Goal: Task Accomplishment & Management: Use online tool/utility

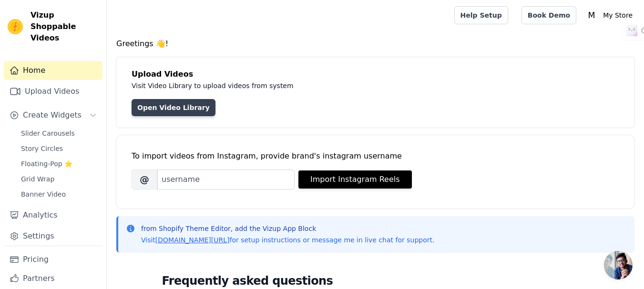
click at [180, 111] on link "Open Video Library" at bounding box center [174, 107] width 84 height 17
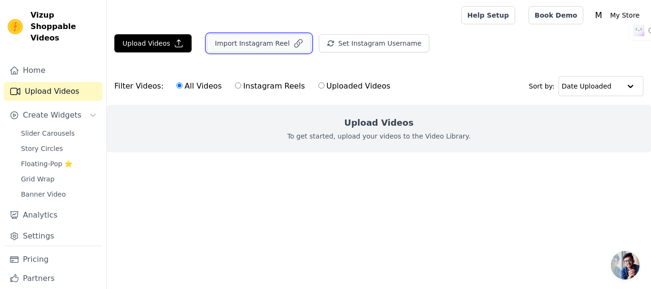
click at [255, 43] on button "Import Instagram Reel" at bounding box center [259, 43] width 104 height 18
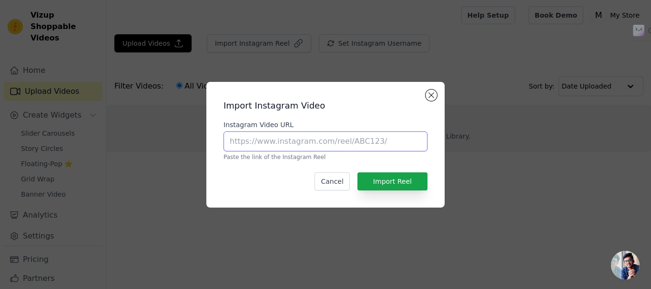
click at [314, 139] on input "Instagram Video URL" at bounding box center [326, 142] width 204 height 20
click at [368, 139] on input "Instagram Video URL" at bounding box center [326, 142] width 204 height 20
click at [314, 143] on input "Instagram Video URL" at bounding box center [326, 142] width 204 height 20
click at [383, 143] on input "Instagram Video URL" at bounding box center [326, 142] width 204 height 20
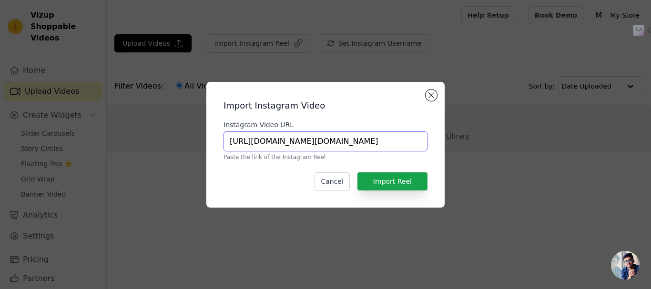
paste input "text"
click at [403, 184] on button "Import Reel" at bounding box center [393, 182] width 70 height 18
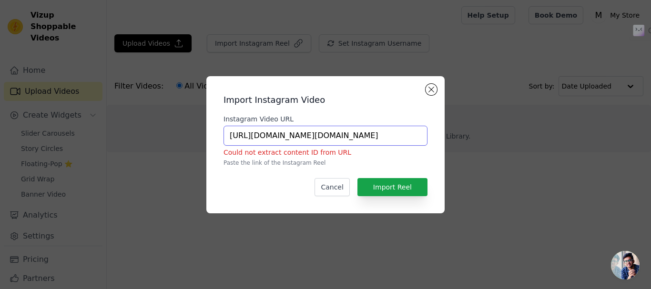
click at [381, 136] on input "https://www.instagram.com/lucknowbazar.in?igsh=MXZ4OWJ4OHczb3Ey" at bounding box center [326, 136] width 204 height 20
paste input "share/reel/BAOZDXUZb0"
type input "https://www.instagram.com/share/reel/BAOZDXUZb0"
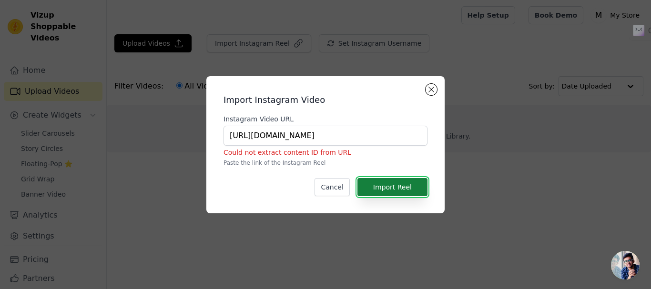
click at [400, 186] on button "Import Reel" at bounding box center [393, 187] width 70 height 18
click at [386, 135] on input "https://www.instagram.com/share/reel/BAOZDXUZb0" at bounding box center [326, 136] width 204 height 20
click at [402, 185] on button "Import Reel" at bounding box center [393, 187] width 70 height 18
click at [324, 130] on input "https://www.instagram.com/share/reel/BAOZDXUZb0" at bounding box center [326, 136] width 204 height 20
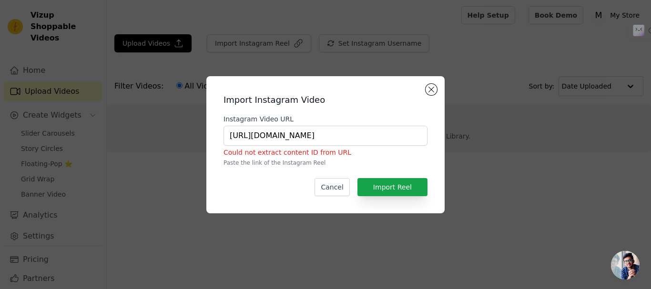
click at [278, 161] on p "Paste the link of the Instagram Reel" at bounding box center [326, 163] width 204 height 8
click at [286, 135] on input "https://www.instagram.com/share/reel/BAOZDXUZb0" at bounding box center [326, 136] width 204 height 20
paste input "https://www.instagram.com/share/reel/BAOZDXUZb0"
type input "https://www.instagram.com/share/reel/BAOZDXUZb0"
click at [380, 184] on button "Import Reel" at bounding box center [393, 187] width 70 height 18
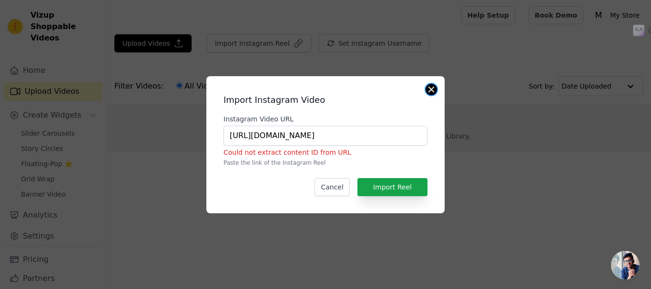
click at [431, 87] on button "Close modal" at bounding box center [431, 89] width 11 height 11
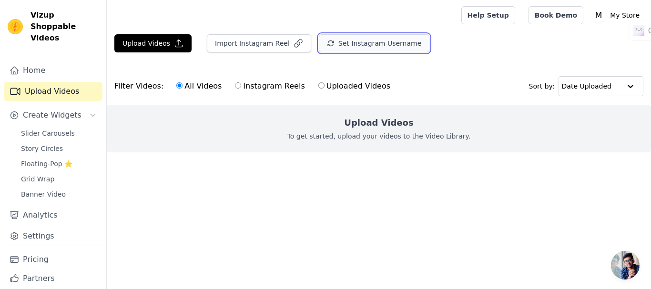
click at [377, 41] on button "Set Instagram Username" at bounding box center [374, 43] width 111 height 18
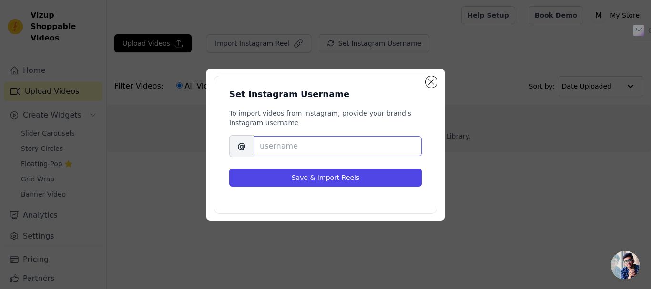
click at [314, 149] on input "Brand's Instagram Username" at bounding box center [338, 146] width 168 height 20
click at [307, 152] on input "Brand's Instagram Username" at bounding box center [338, 146] width 168 height 20
paste input "https://www.instagram.com/lucknowbazar.in?igsh=MXZ4OWJ4OHczb3Ey"
click at [415, 147] on input "https://www.instagram.com/lucknowbazar.in?igsh=MX" at bounding box center [338, 146] width 168 height 20
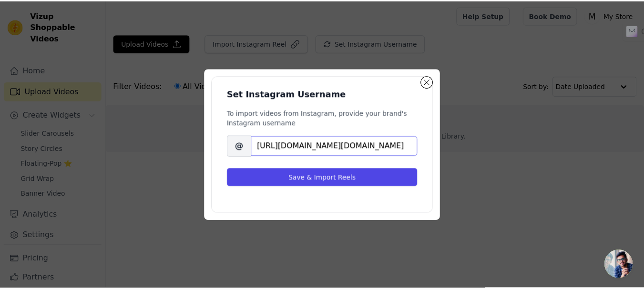
scroll to position [0, 0]
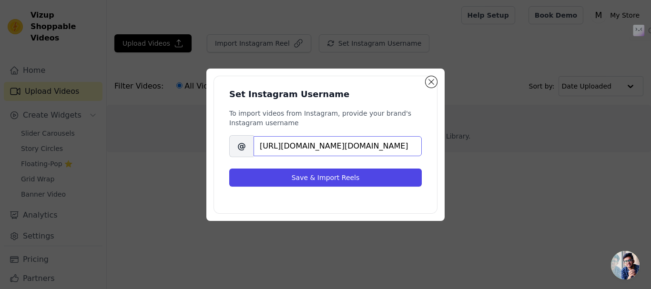
click at [355, 148] on input "https://www.instagram.com/lucknowbazar.in" at bounding box center [338, 146] width 168 height 20
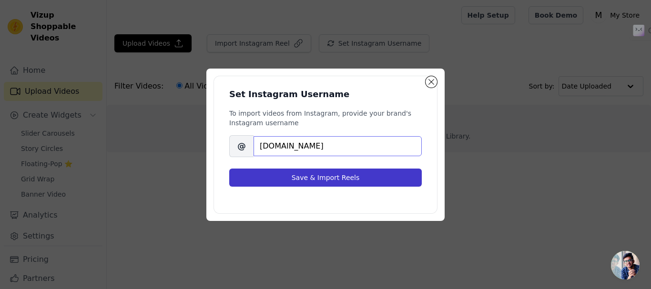
type input "lucknowbazar.in"
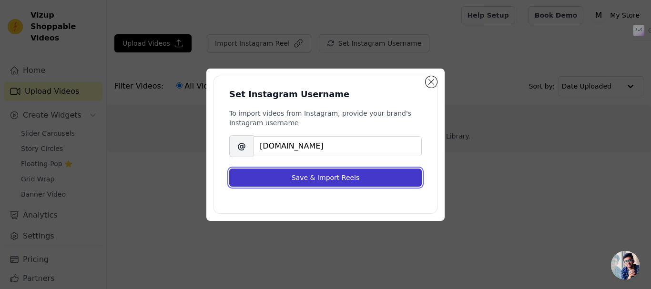
click at [350, 173] on button "Save & Import Reels" at bounding box center [325, 178] width 193 height 18
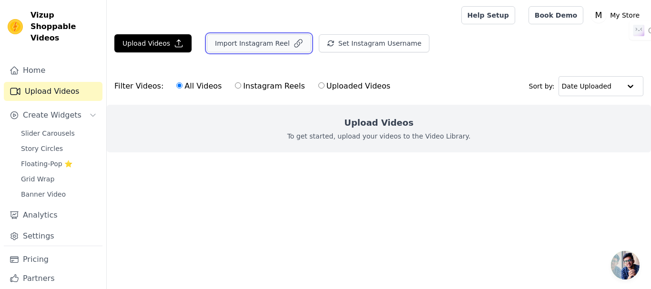
click at [231, 44] on button "Import Instagram Reel" at bounding box center [259, 43] width 104 height 18
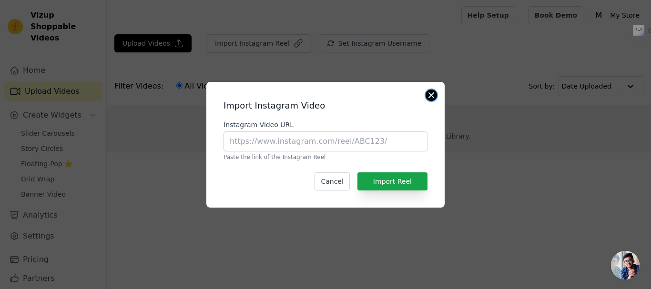
click at [431, 94] on button "Close modal" at bounding box center [431, 95] width 11 height 11
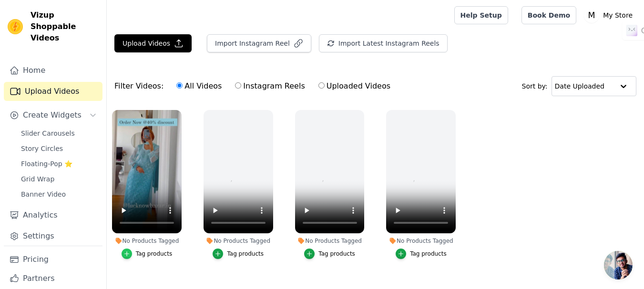
click at [129, 256] on icon "button" at bounding box center [126, 254] width 7 height 7
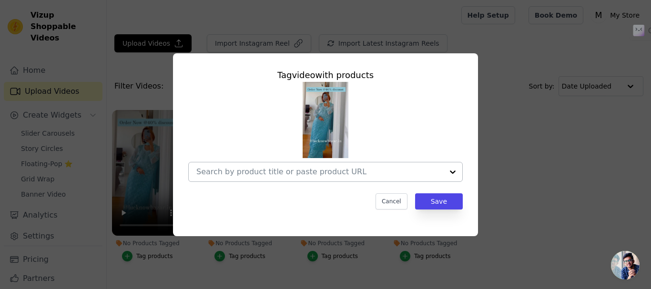
click at [318, 166] on div at bounding box center [319, 172] width 247 height 19
click at [314, 176] on input "No Products Tagged Tag video with products No options Option undefined, selecte…" at bounding box center [319, 171] width 247 height 9
click at [405, 203] on button "Cancel" at bounding box center [392, 202] width 32 height 16
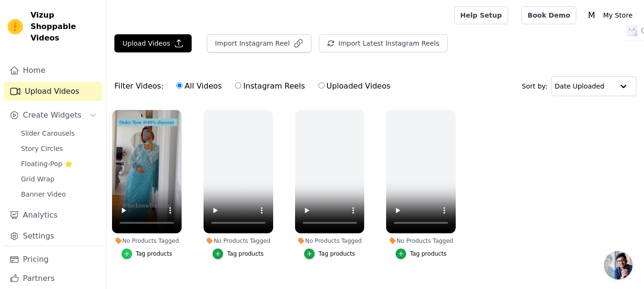
click at [130, 253] on icon "button" at bounding box center [126, 254] width 7 height 7
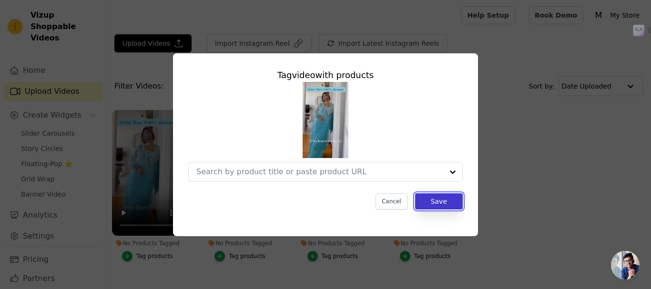
click at [432, 204] on button "Save" at bounding box center [439, 202] width 48 height 16
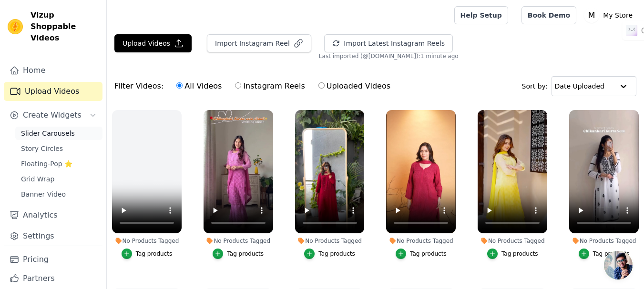
click at [58, 129] on span "Slider Carousels" at bounding box center [48, 134] width 54 height 10
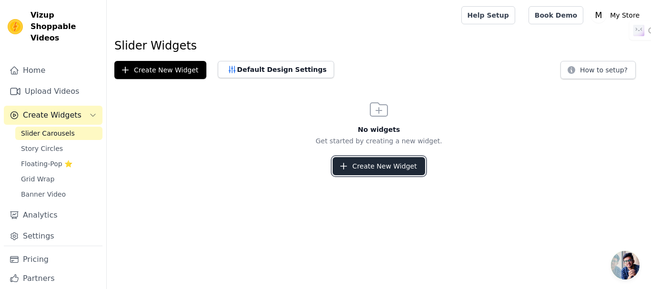
click at [362, 175] on button "Create New Widget" at bounding box center [379, 166] width 92 height 18
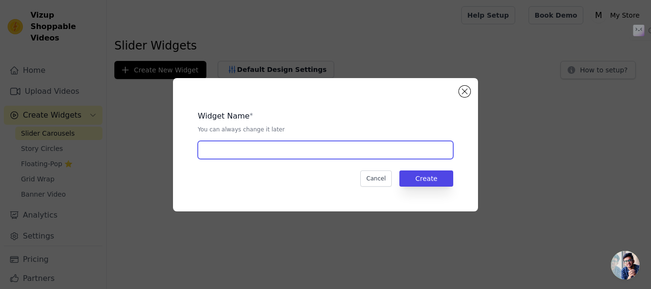
click at [330, 150] on input "text" at bounding box center [326, 150] width 256 height 18
type input "hi"
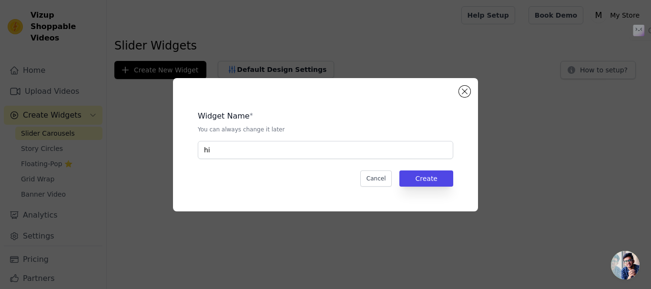
click at [401, 178] on div "Cancel Create" at bounding box center [326, 179] width 256 height 16
click at [405, 179] on button "Create" at bounding box center [426, 179] width 54 height 16
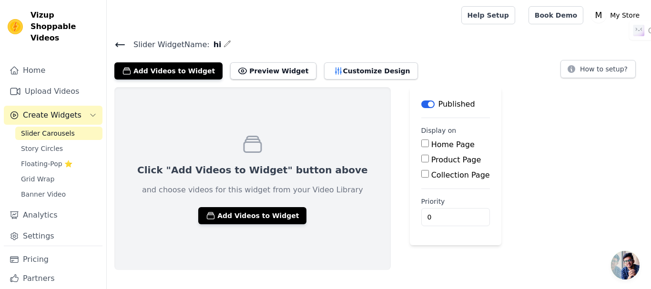
click at [421, 143] on input "Home Page" at bounding box center [425, 144] width 8 height 8
checkbox input "true"
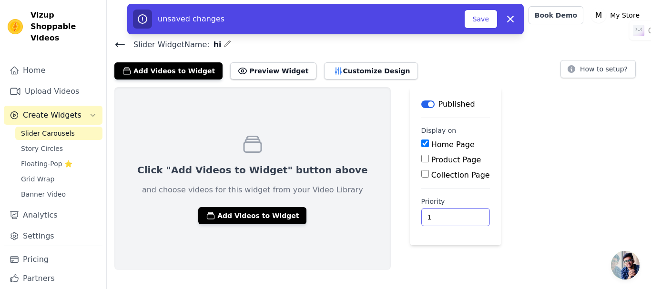
click at [424, 214] on input "1" at bounding box center [455, 217] width 69 height 18
click at [424, 214] on input "2" at bounding box center [455, 217] width 69 height 18
click at [424, 214] on input "3" at bounding box center [455, 217] width 69 height 18
click at [424, 214] on input "4" at bounding box center [455, 217] width 69 height 18
click at [424, 214] on input "5" at bounding box center [455, 217] width 69 height 18
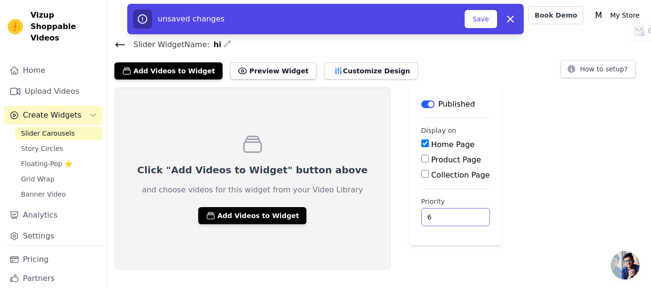
click at [424, 214] on input "6" at bounding box center [455, 217] width 69 height 18
click at [424, 214] on input "7" at bounding box center [455, 217] width 69 height 18
type input "8"
click at [424, 214] on input "8" at bounding box center [455, 217] width 69 height 18
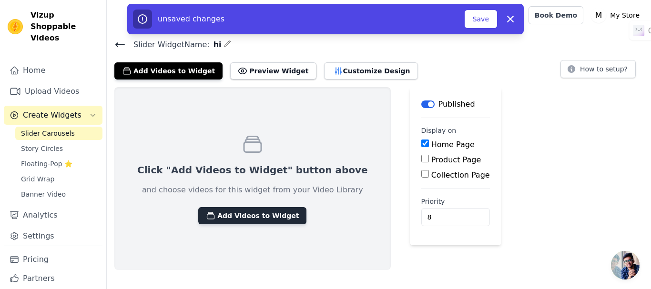
click at [240, 219] on button "Add Videos to Widget" at bounding box center [252, 215] width 108 height 17
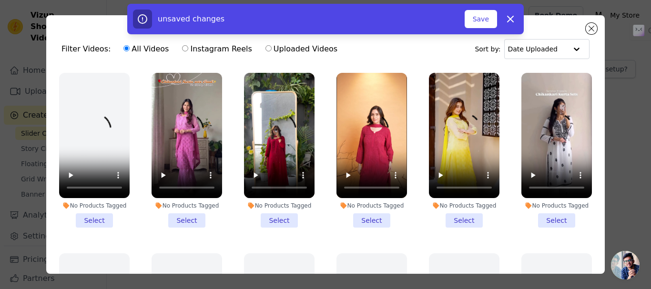
click at [188, 217] on li "No Products Tagged Select" at bounding box center [187, 150] width 71 height 155
click at [0, 0] on input "No Products Tagged Select" at bounding box center [0, 0] width 0 height 0
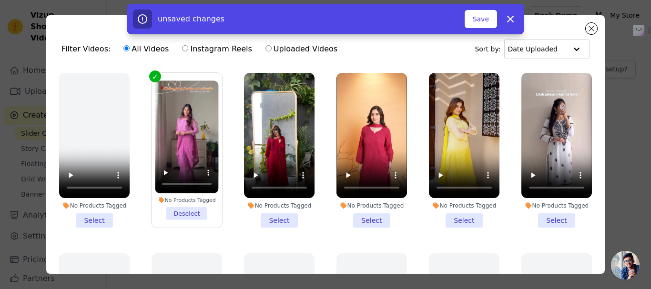
click at [283, 215] on li "No Products Tagged Select" at bounding box center [279, 150] width 71 height 155
click at [0, 0] on input "No Products Tagged Select" at bounding box center [0, 0] width 0 height 0
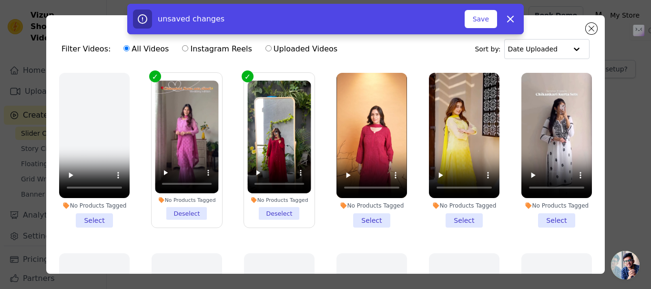
click at [367, 213] on li "No Products Tagged Select" at bounding box center [372, 150] width 71 height 155
click at [0, 0] on input "No Products Tagged Select" at bounding box center [0, 0] width 0 height 0
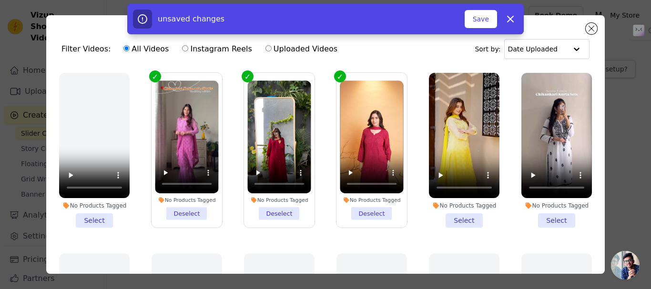
click at [459, 215] on li "No Products Tagged Select" at bounding box center [464, 150] width 71 height 155
click at [0, 0] on input "No Products Tagged Select" at bounding box center [0, 0] width 0 height 0
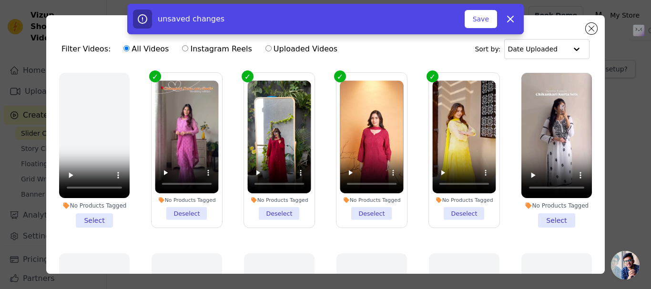
scroll to position [0, 0]
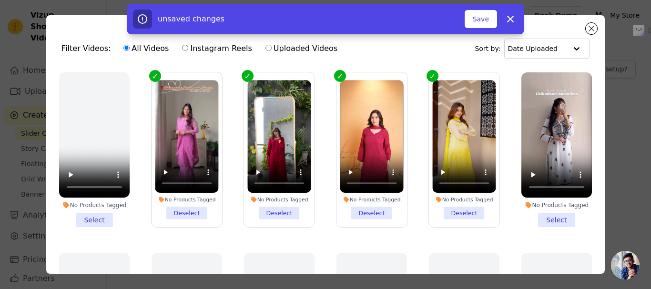
click at [553, 214] on li "No Products Tagged Select" at bounding box center [556, 149] width 71 height 155
click at [0, 0] on input "No Products Tagged Select" at bounding box center [0, 0] width 0 height 0
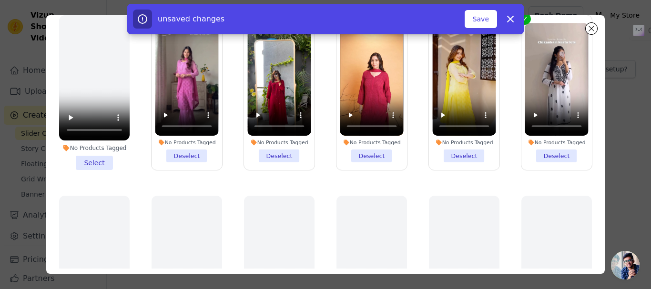
scroll to position [83, 0]
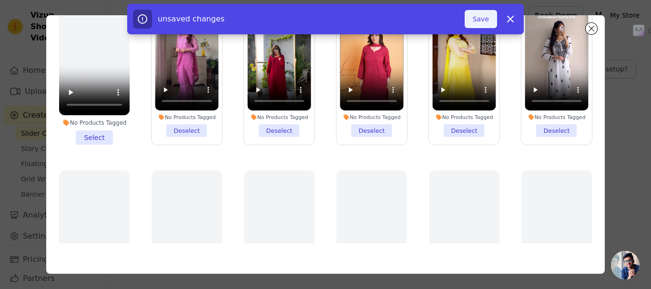
click at [482, 18] on button "Save" at bounding box center [481, 19] width 32 height 18
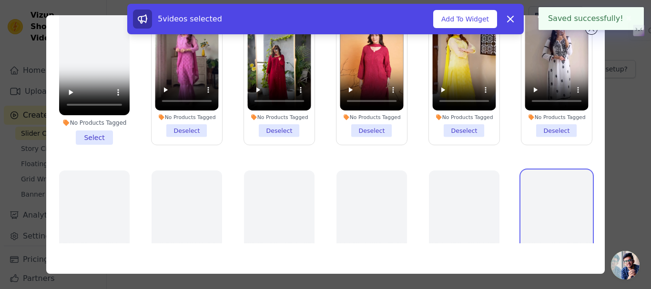
click at [535, 192] on video at bounding box center [556, 233] width 71 height 125
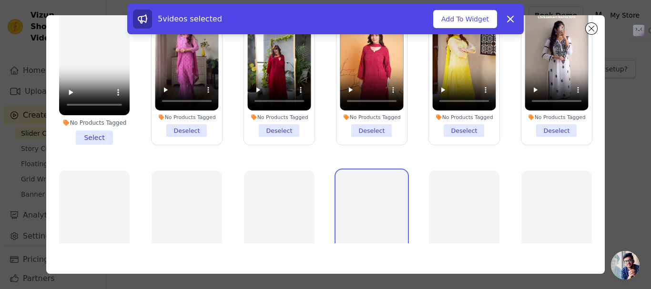
click at [365, 201] on video at bounding box center [372, 233] width 71 height 125
click at [589, 26] on div "5 videos selected Add To Widget Dismiss" at bounding box center [325, 21] width 651 height 34
click at [509, 15] on icon at bounding box center [510, 18] width 11 height 11
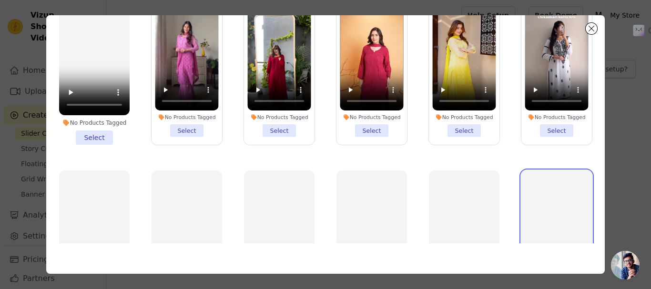
drag, startPoint x: 566, startPoint y: 185, endPoint x: 555, endPoint y: 175, distance: 15.2
click at [555, 175] on video at bounding box center [556, 233] width 71 height 125
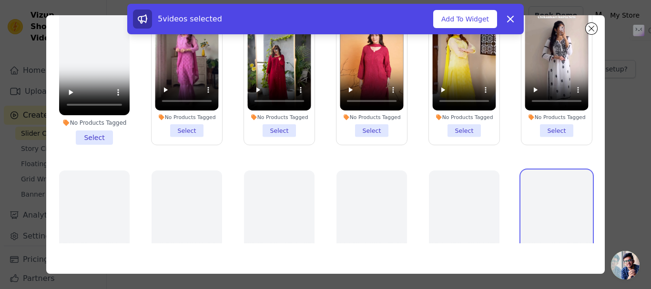
click at [555, 175] on video at bounding box center [556, 233] width 71 height 125
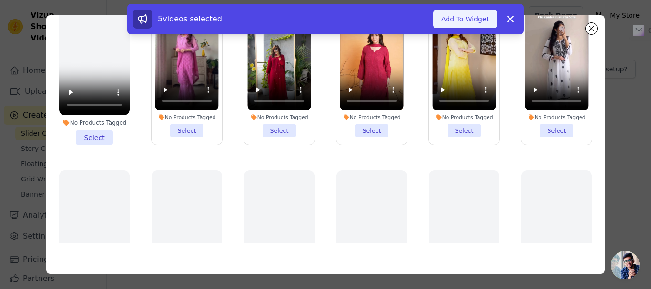
click at [473, 16] on button "Add To Widget" at bounding box center [465, 19] width 64 height 18
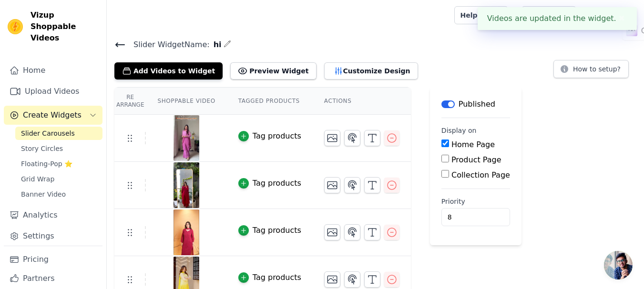
click at [618, 149] on div "Re Arrange Shoppable Video Tagged Products Actions Tag products Tag products Ta…" at bounding box center [375, 219] width 537 height 264
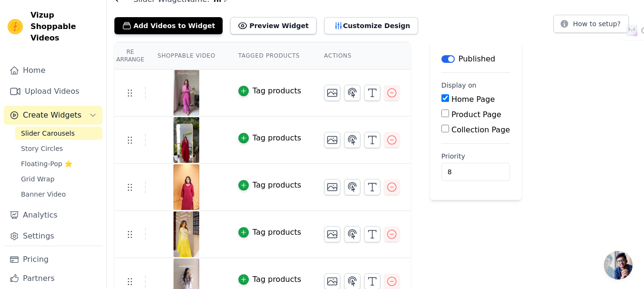
scroll to position [61, 0]
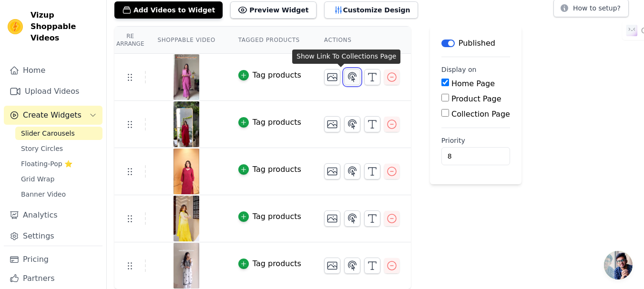
click at [348, 77] on icon "button" at bounding box center [352, 76] width 8 height 9
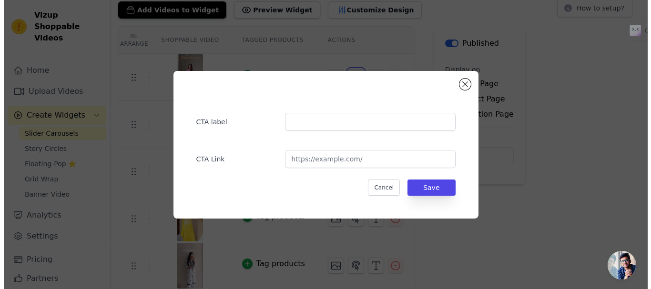
scroll to position [0, 0]
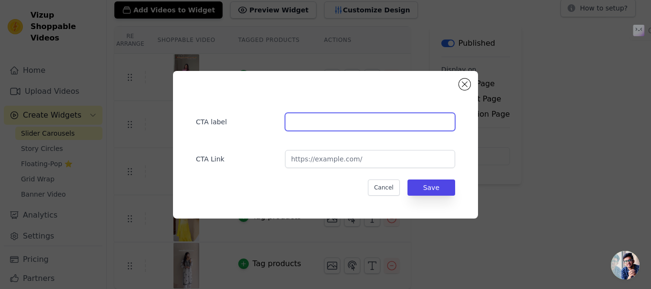
click at [322, 119] on input "text" at bounding box center [370, 122] width 170 height 18
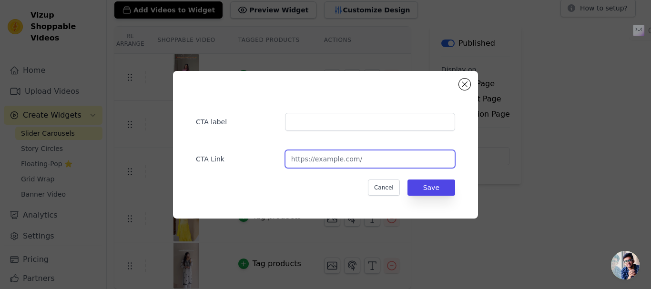
click at [346, 159] on input "url" at bounding box center [370, 159] width 170 height 18
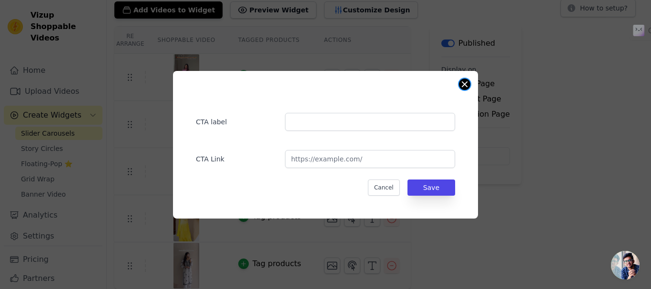
click at [463, 82] on button "Close modal" at bounding box center [464, 84] width 11 height 11
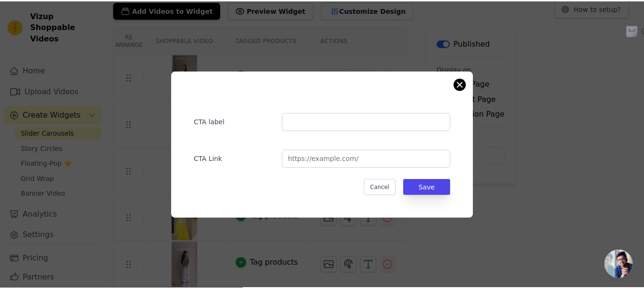
scroll to position [61, 0]
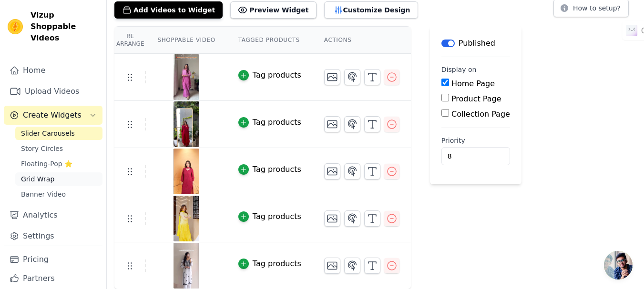
click at [44, 174] on span "Grid Wrap" at bounding box center [37, 179] width 33 height 10
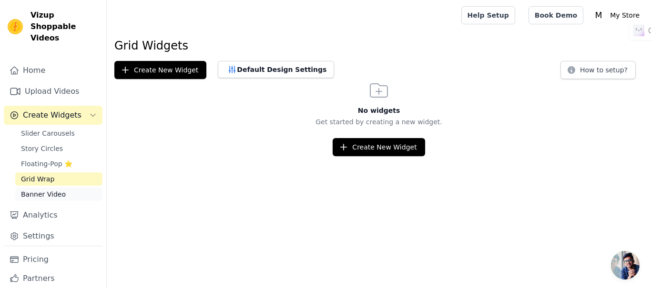
click at [42, 190] on span "Banner Video" at bounding box center [43, 195] width 45 height 10
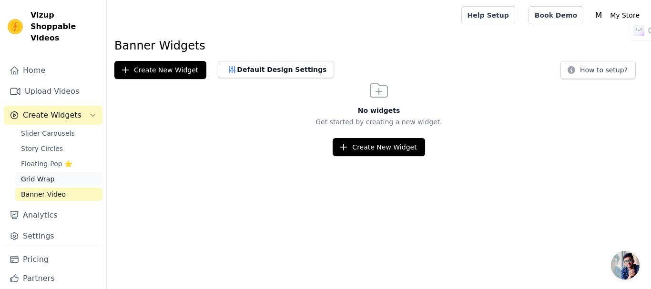
click at [47, 173] on link "Grid Wrap" at bounding box center [58, 179] width 87 height 13
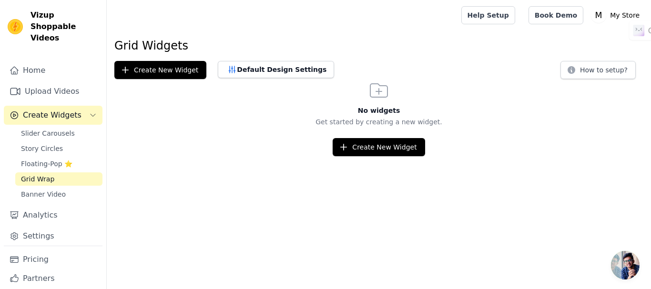
click at [357, 137] on div "No widgets Get started by creating a new widget. Create New Widget" at bounding box center [379, 117] width 544 height 77
click at [360, 144] on button "Create New Widget" at bounding box center [379, 147] width 92 height 18
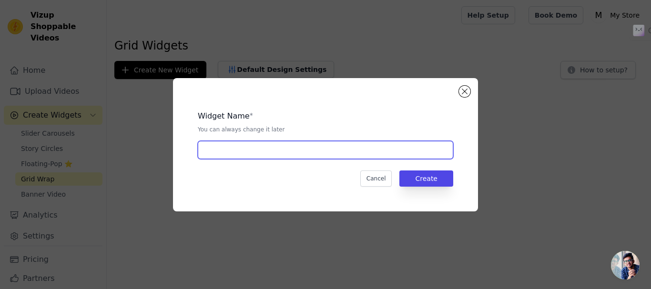
click at [369, 151] on input "text" at bounding box center [326, 150] width 256 height 18
type input "hh"
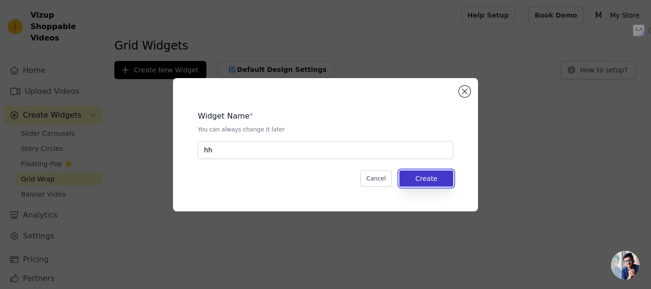
click at [416, 182] on button "Create" at bounding box center [426, 179] width 54 height 16
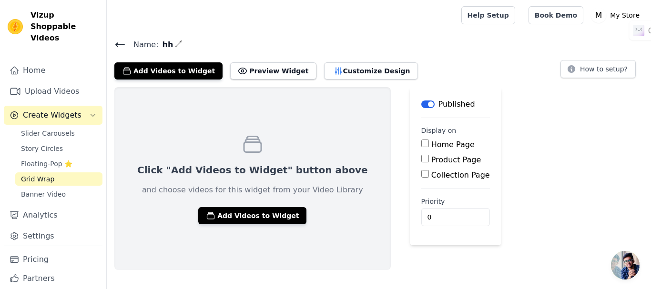
click at [421, 145] on input "Home Page" at bounding box center [425, 144] width 8 height 8
checkbox input "true"
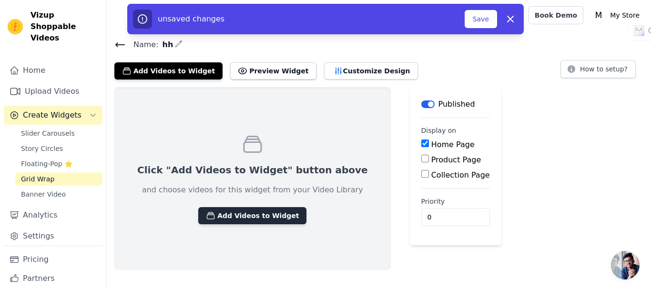
click at [256, 212] on button "Add Videos to Widget" at bounding box center [252, 215] width 108 height 17
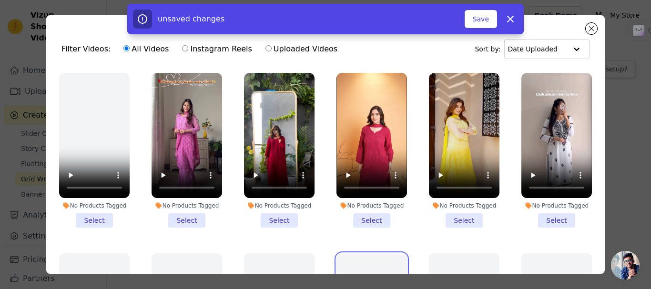
click at [483, 20] on button "Save" at bounding box center [481, 19] width 32 height 18
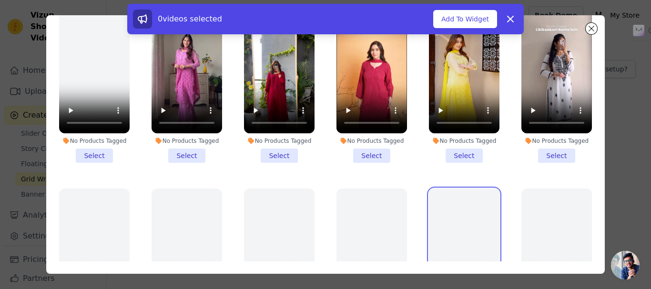
scroll to position [83, 0]
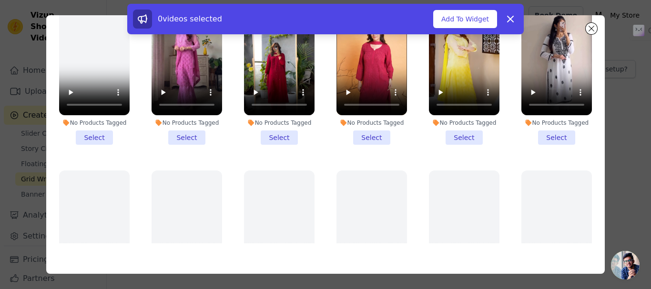
click at [537, 135] on li "No Products Tagged Select" at bounding box center [556, 67] width 71 height 155
click at [0, 0] on input "No Products Tagged Select" at bounding box center [0, 0] width 0 height 0
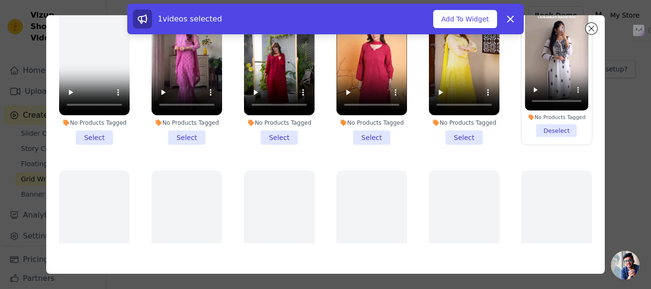
click at [466, 134] on li "No Products Tagged Select" at bounding box center [464, 67] width 71 height 155
click at [0, 0] on input "No Products Tagged Select" at bounding box center [0, 0] width 0 height 0
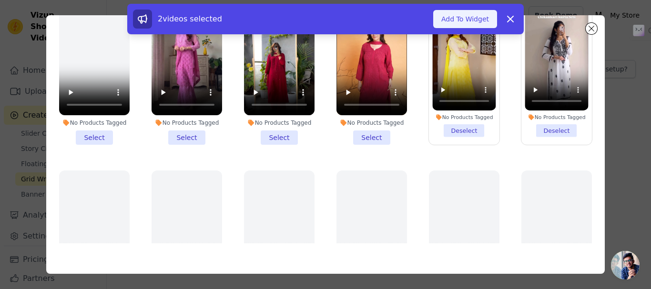
click at [458, 17] on button "Add To Widget" at bounding box center [465, 19] width 64 height 18
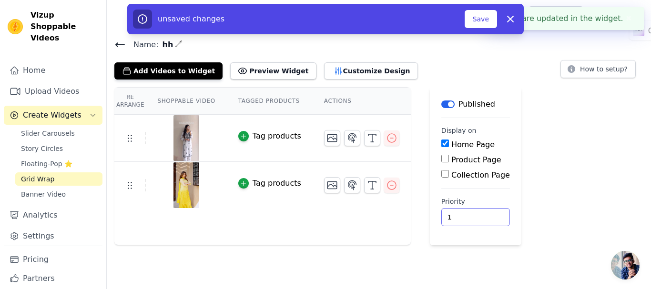
click at [469, 213] on input "1" at bounding box center [475, 217] width 69 height 18
type input "2"
click at [469, 213] on input "2" at bounding box center [475, 217] width 69 height 18
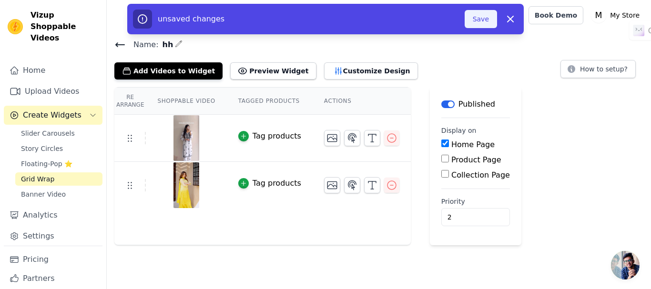
click at [482, 17] on button "Save" at bounding box center [481, 19] width 32 height 18
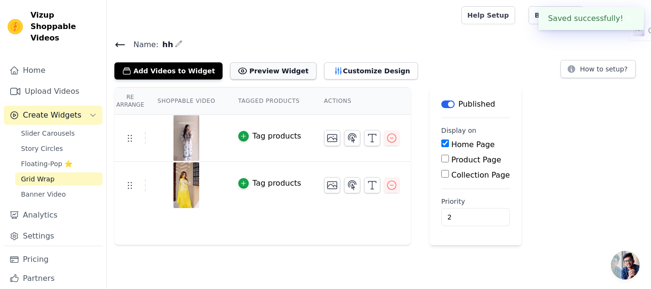
click at [271, 69] on button "Preview Widget" at bounding box center [273, 70] width 86 height 17
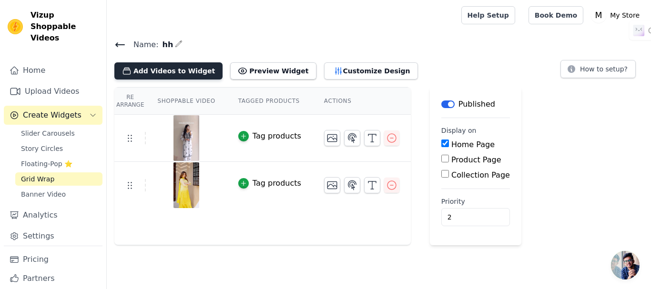
click at [185, 71] on button "Add Videos to Widget" at bounding box center [168, 70] width 108 height 17
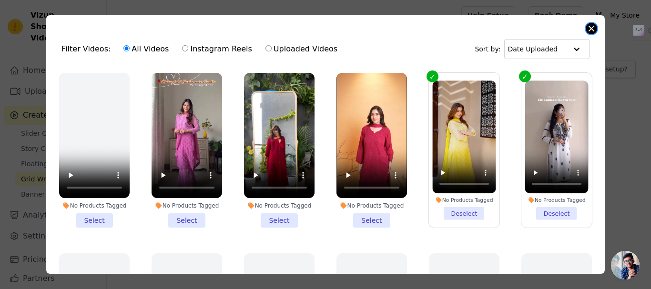
click at [594, 24] on button "Close modal" at bounding box center [591, 28] width 11 height 11
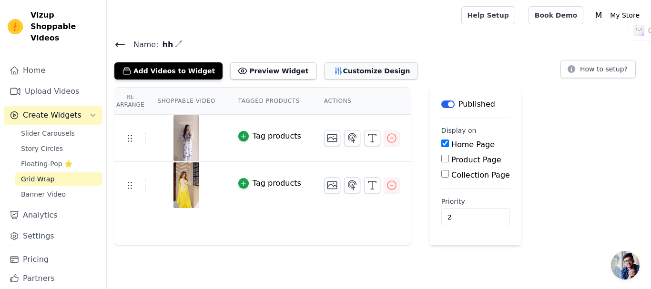
click at [345, 69] on button "Customize Design" at bounding box center [371, 70] width 94 height 17
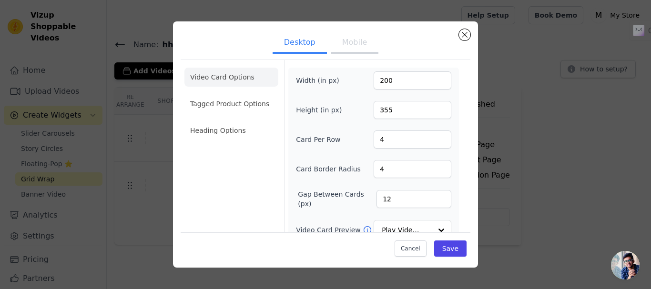
click at [350, 41] on button "Mobile" at bounding box center [355, 43] width 48 height 21
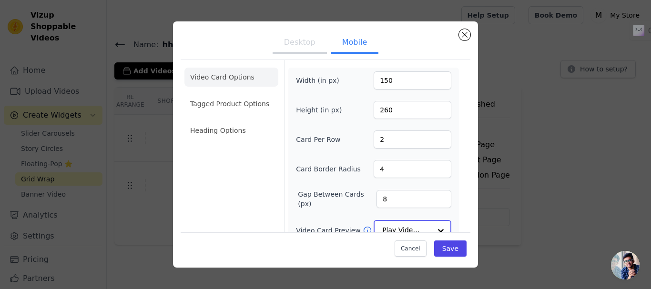
click at [441, 227] on div at bounding box center [440, 230] width 19 height 19
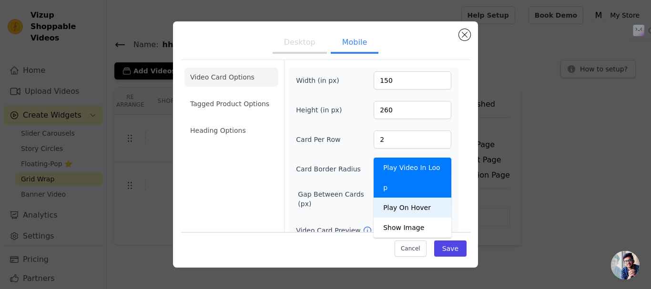
click at [428, 198] on div "Play On Hover" at bounding box center [413, 208] width 78 height 20
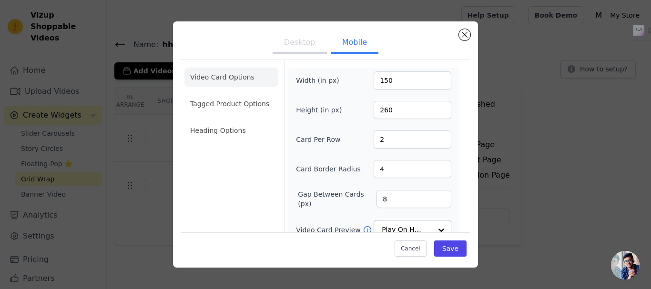
click at [470, 178] on div "Video Card Options Tagged Product Options Heading Options Width (in px) 150 Hei…" at bounding box center [326, 223] width 290 height 326
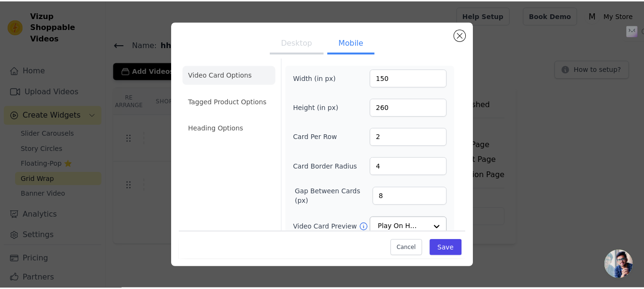
scroll to position [0, 0]
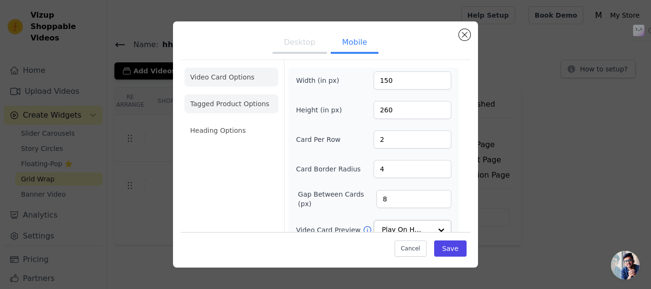
click at [249, 94] on li "Tagged Product Options" at bounding box center [231, 103] width 94 height 19
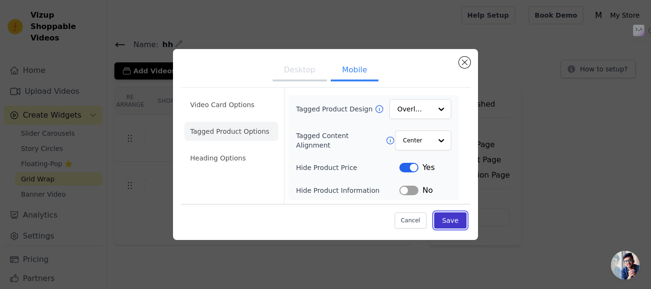
click at [450, 216] on button "Save" at bounding box center [450, 221] width 32 height 16
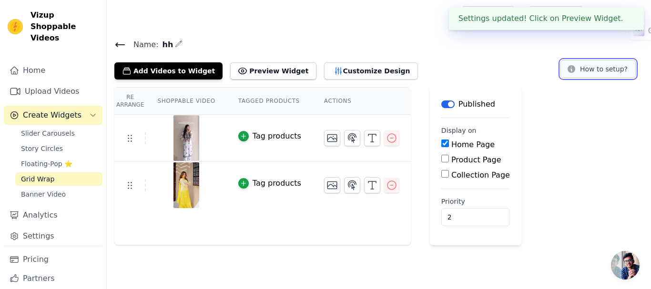
click at [601, 70] on button "How to setup?" at bounding box center [598, 69] width 75 height 18
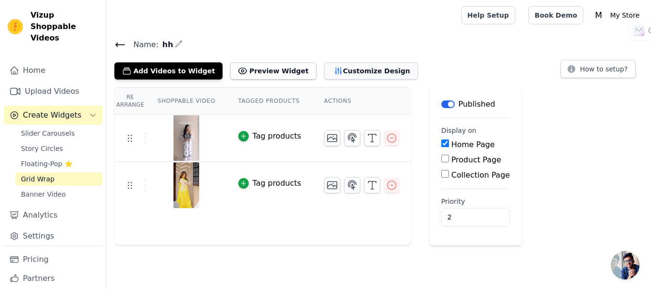
click at [324, 71] on button "Customize Design" at bounding box center [371, 70] width 94 height 17
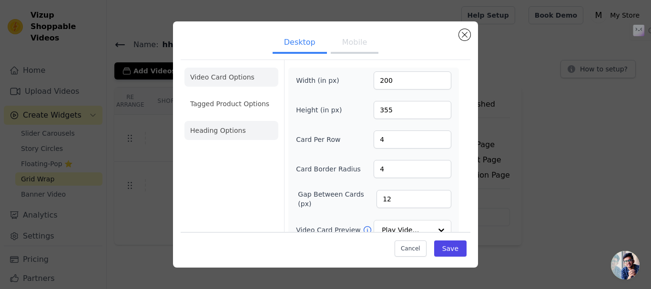
click at [220, 133] on li "Heading Options" at bounding box center [231, 130] width 94 height 19
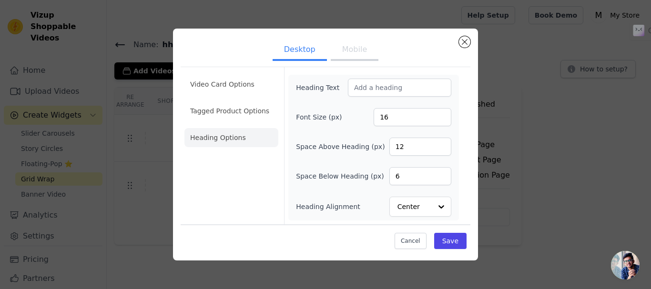
click at [348, 51] on button "Mobile" at bounding box center [355, 50] width 48 height 21
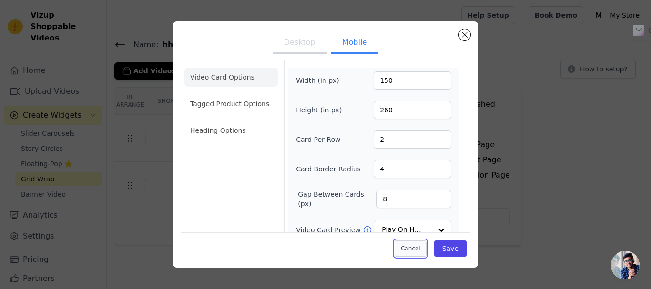
click at [417, 245] on button "Cancel" at bounding box center [411, 248] width 32 height 16
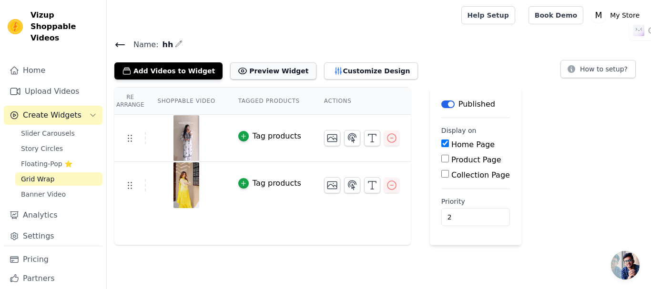
click at [247, 76] on button "Preview Widget" at bounding box center [273, 70] width 86 height 17
click at [56, 129] on span "Slider Carousels" at bounding box center [48, 134] width 54 height 10
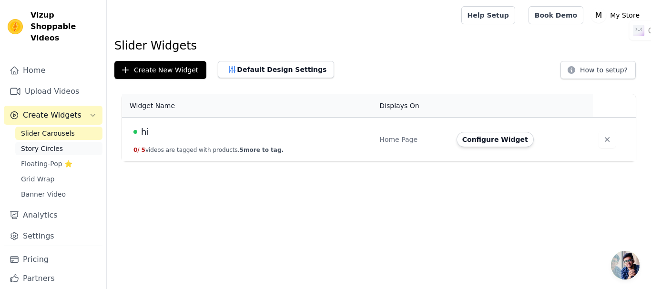
click at [58, 142] on link "Story Circles" at bounding box center [58, 148] width 87 height 13
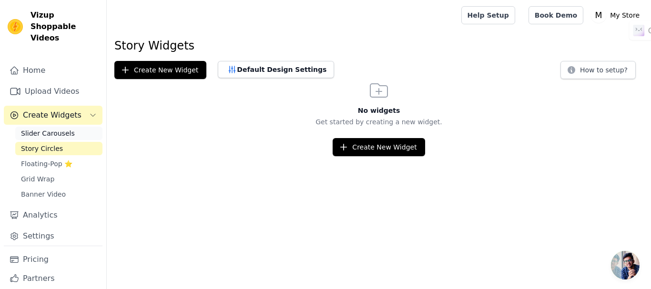
click at [63, 129] on span "Slider Carousels" at bounding box center [48, 134] width 54 height 10
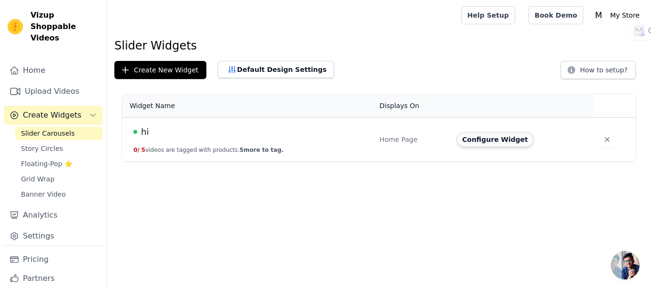
click at [493, 138] on button "Configure Widget" at bounding box center [495, 139] width 77 height 15
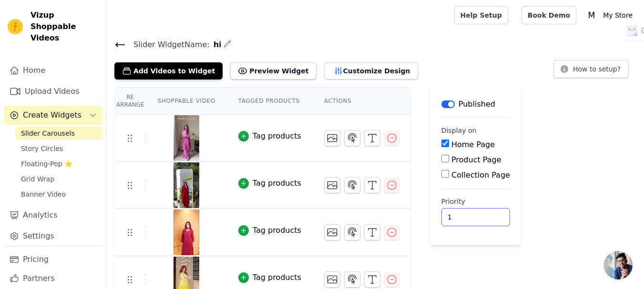
click at [470, 215] on input "1" at bounding box center [475, 217] width 69 height 18
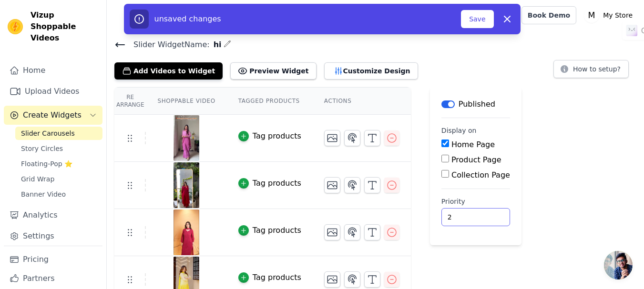
click at [470, 215] on input "2" at bounding box center [475, 217] width 69 height 18
click at [470, 215] on input "3" at bounding box center [475, 217] width 69 height 18
type input "4"
click at [470, 215] on input "4" at bounding box center [475, 217] width 69 height 18
click at [474, 19] on button "Save" at bounding box center [477, 19] width 32 height 18
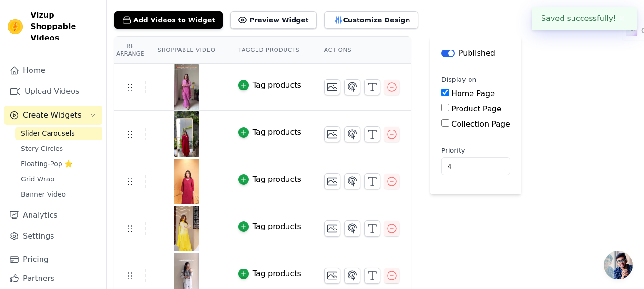
scroll to position [61, 0]
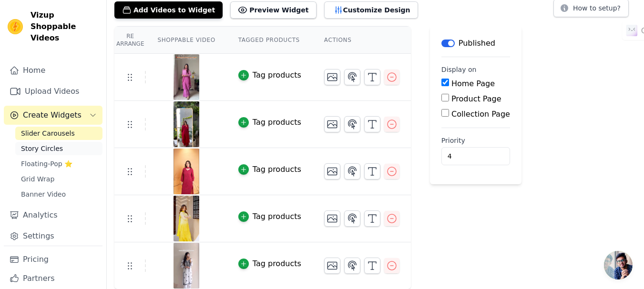
click at [44, 144] on span "Story Circles" at bounding box center [42, 149] width 42 height 10
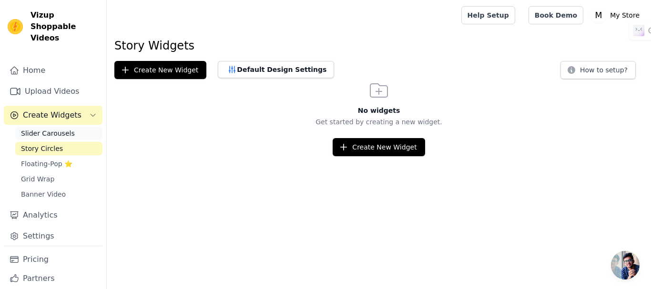
click at [52, 129] on span "Slider Carousels" at bounding box center [48, 134] width 54 height 10
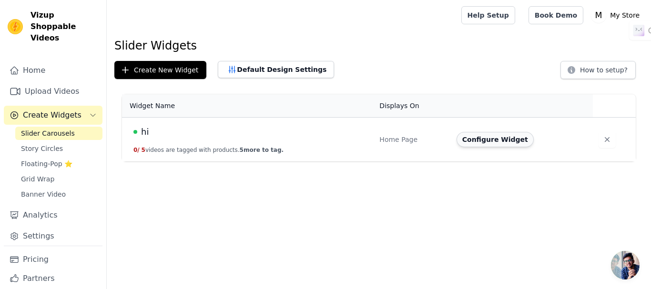
click at [468, 140] on button "Configure Widget" at bounding box center [495, 139] width 77 height 15
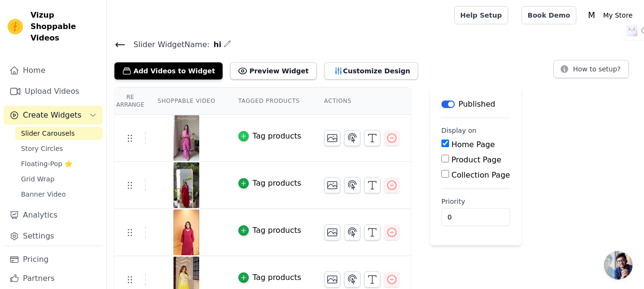
click at [240, 133] on icon "button" at bounding box center [243, 136] width 7 height 7
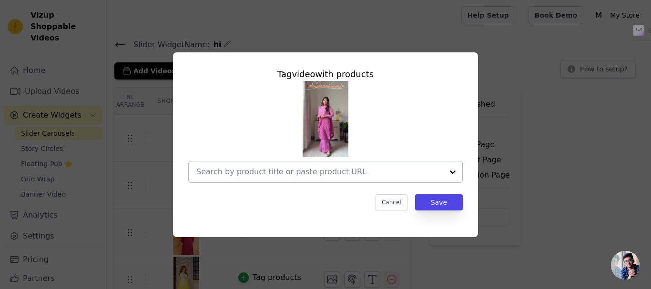
click at [328, 174] on input "text" at bounding box center [319, 171] width 247 height 11
click at [418, 174] on input "text" at bounding box center [319, 171] width 247 height 11
click at [448, 172] on div at bounding box center [452, 172] width 19 height 21
click at [394, 14] on div "Tag video with products No options Option undefined, selected. Cancel Save" at bounding box center [325, 144] width 651 height 289
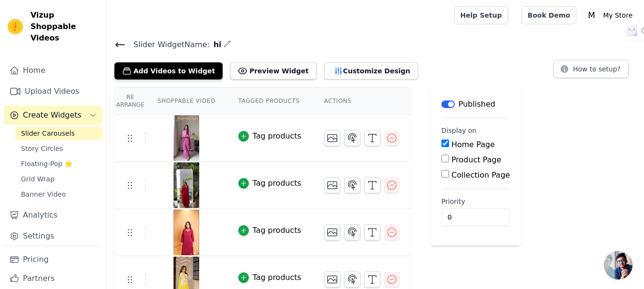
click at [441, 158] on input "Product Page" at bounding box center [445, 159] width 8 height 8
checkbox input "true"
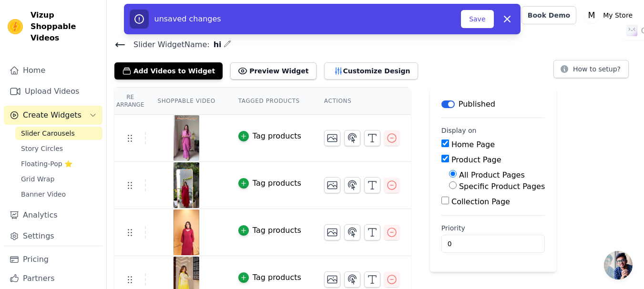
click at [441, 141] on input "Home Page" at bounding box center [445, 144] width 8 height 8
checkbox input "false"
click at [449, 176] on input "All Product Pages" at bounding box center [453, 174] width 8 height 8
click at [500, 241] on input "1" at bounding box center [492, 244] width 103 height 18
click at [500, 241] on input "2" at bounding box center [492, 244] width 103 height 18
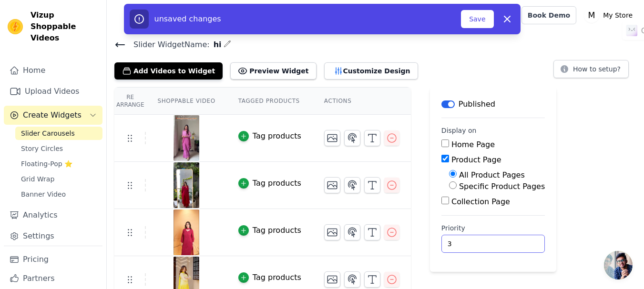
type input "3"
click at [500, 241] on input "3" at bounding box center [492, 244] width 103 height 18
click at [476, 25] on button "Save" at bounding box center [477, 19] width 32 height 18
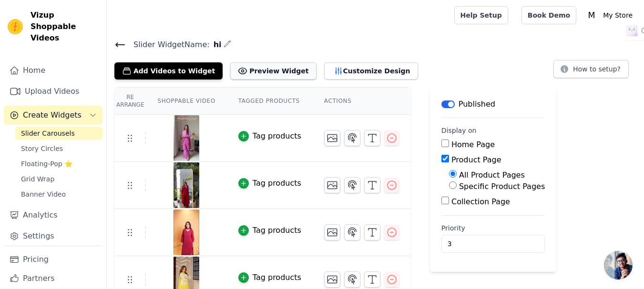
click at [262, 72] on button "Preview Widget" at bounding box center [273, 70] width 86 height 17
